Goal: Check status: Check status

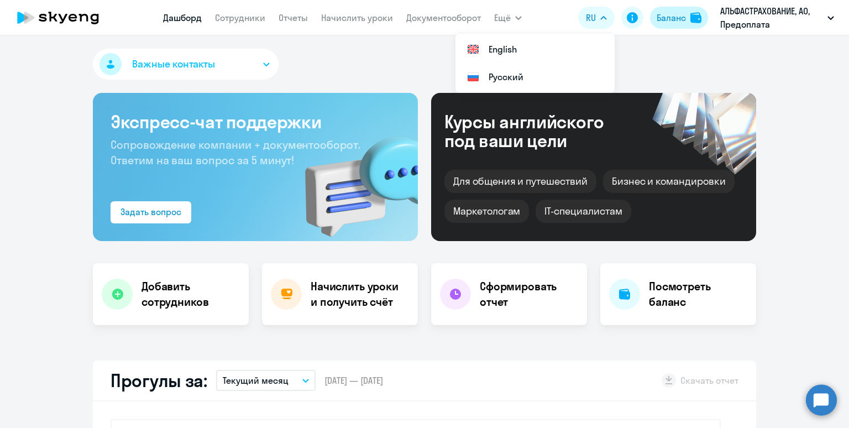
click at [681, 15] on div "Баланс" at bounding box center [671, 17] width 29 height 13
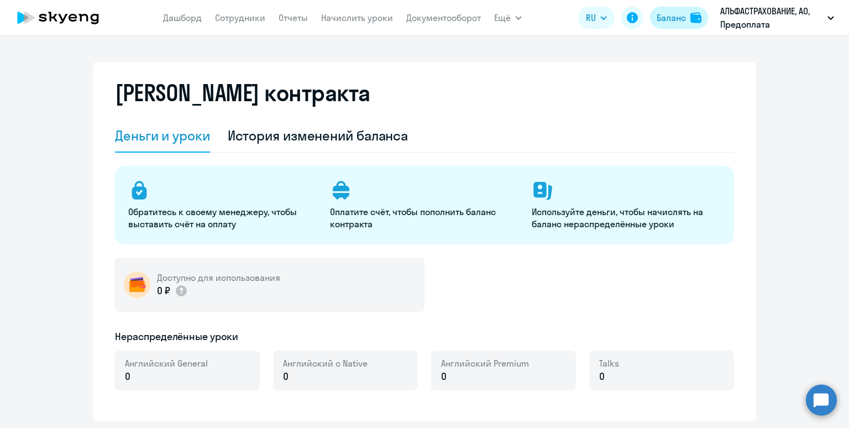
select select "english_adult_not_native_speaker"
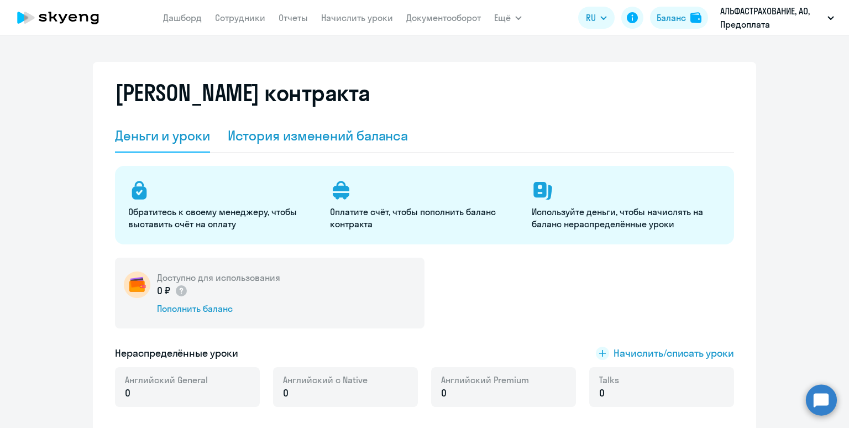
click at [307, 130] on div "История изменений баланса" at bounding box center [318, 136] width 181 height 18
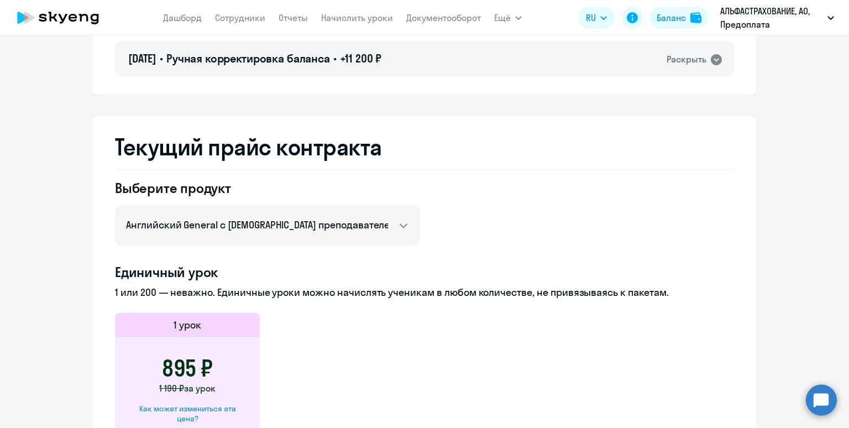
scroll to position [3458, 0]
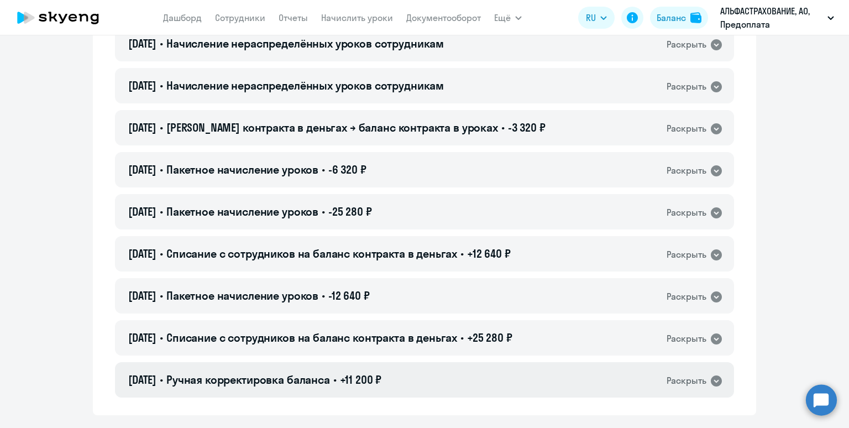
click at [344, 392] on div "[DATE] • Ручная корректировка баланса • +11 200 ₽ Раскрыть" at bounding box center [424, 379] width 619 height 35
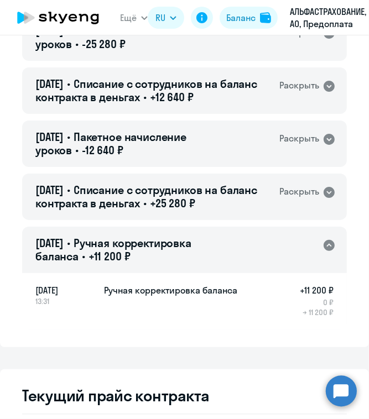
scroll to position [4423, 0]
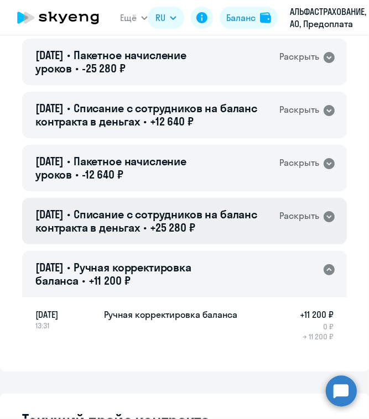
click at [241, 215] on h4 "[DATE] • Списание с сотрудников на баланс контракта в деньгах • +25 280 ₽" at bounding box center [150, 221] width 230 height 27
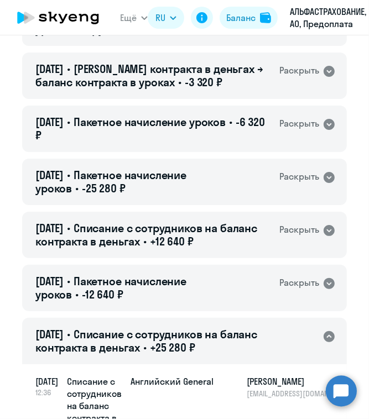
scroll to position [4305, 0]
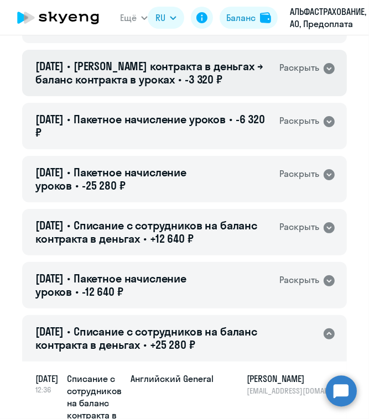
click at [88, 75] on span "[PERSON_NAME] контракта в деньгах → баланс контракта в уроках" at bounding box center [149, 72] width 228 height 27
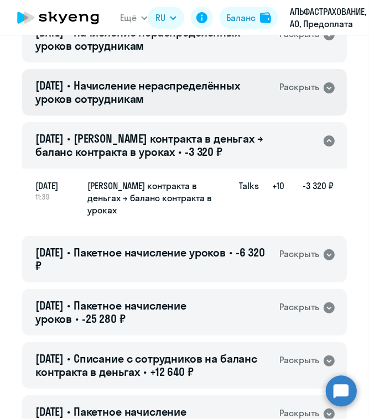
scroll to position [4234, 0]
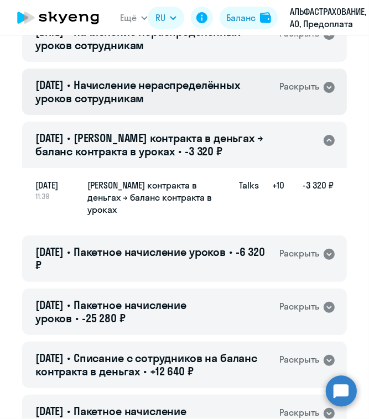
click at [104, 94] on span "Начисление нераспределённых уроков сотрудникам" at bounding box center [137, 91] width 204 height 27
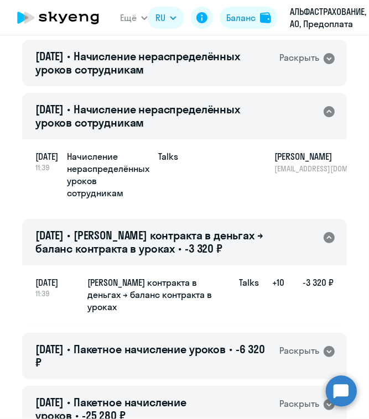
scroll to position [4201, 0]
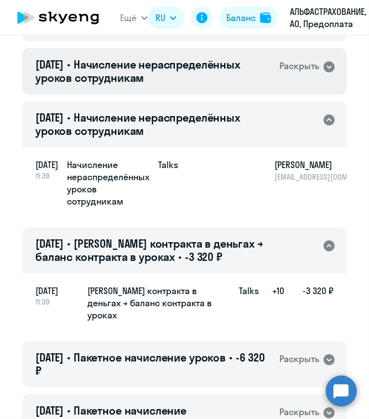
click at [200, 71] on h4 "[DATE] • Начисление нераспределённых уроков сотрудникам" at bounding box center [150, 71] width 230 height 27
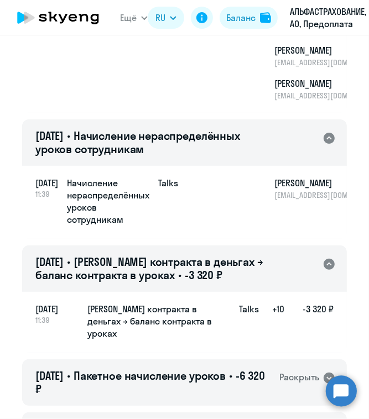
scroll to position [4344, 0]
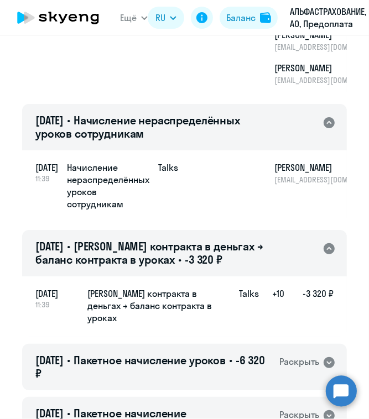
click at [159, 248] on span "[PERSON_NAME] контракта в деньгах → баланс контракта в уроках" at bounding box center [149, 252] width 228 height 27
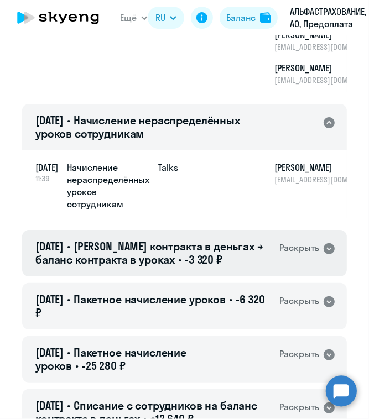
click at [159, 248] on span "[PERSON_NAME] контракта в деньгах → баланс контракта в уроках" at bounding box center [149, 252] width 228 height 27
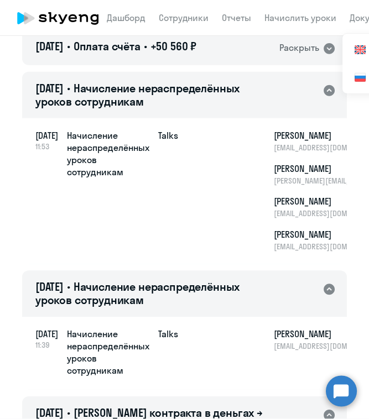
scroll to position [4178, 0]
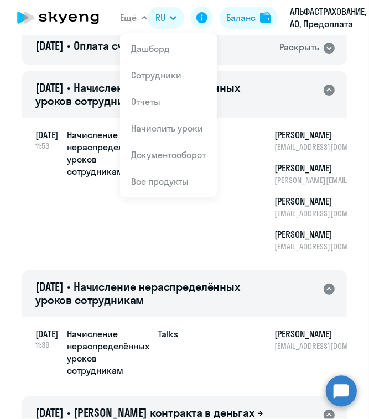
click at [80, 233] on div "Начисление нераспределённых уроков сотрудникам" at bounding box center [108, 190] width 82 height 123
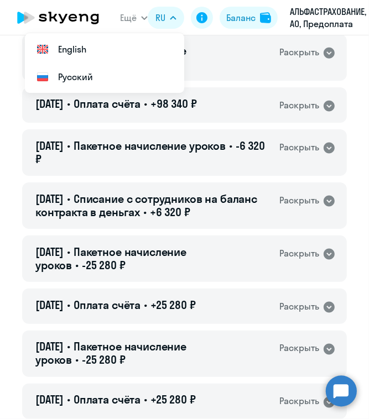
scroll to position [2467, 0]
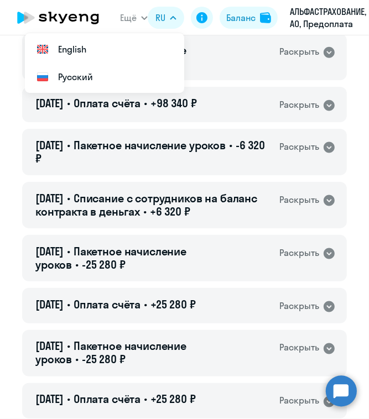
click at [164, 18] on span "RU" at bounding box center [160, 18] width 10 height 12
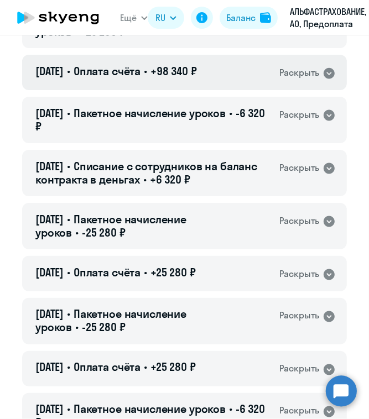
scroll to position [2510, 0]
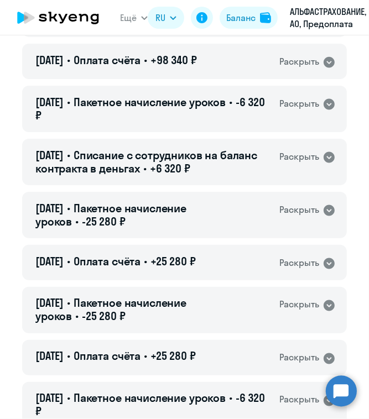
click at [148, 7] on button "RU" at bounding box center [166, 18] width 36 height 22
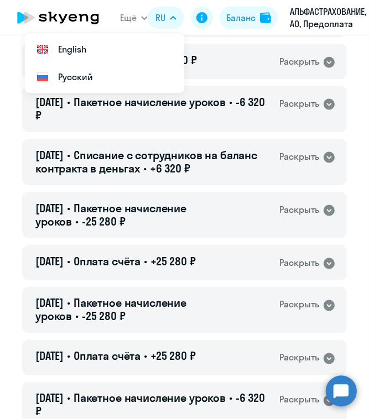
click at [162, 20] on span "RU" at bounding box center [160, 18] width 10 height 12
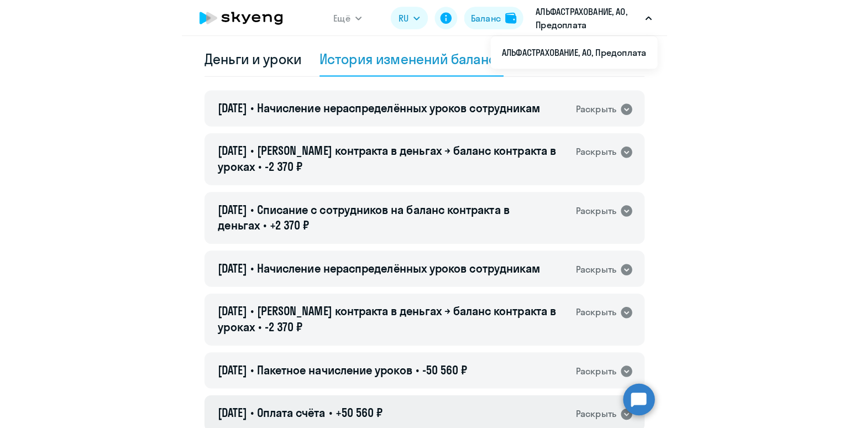
scroll to position [85, 0]
